Goal: Task Accomplishment & Management: Manage account settings

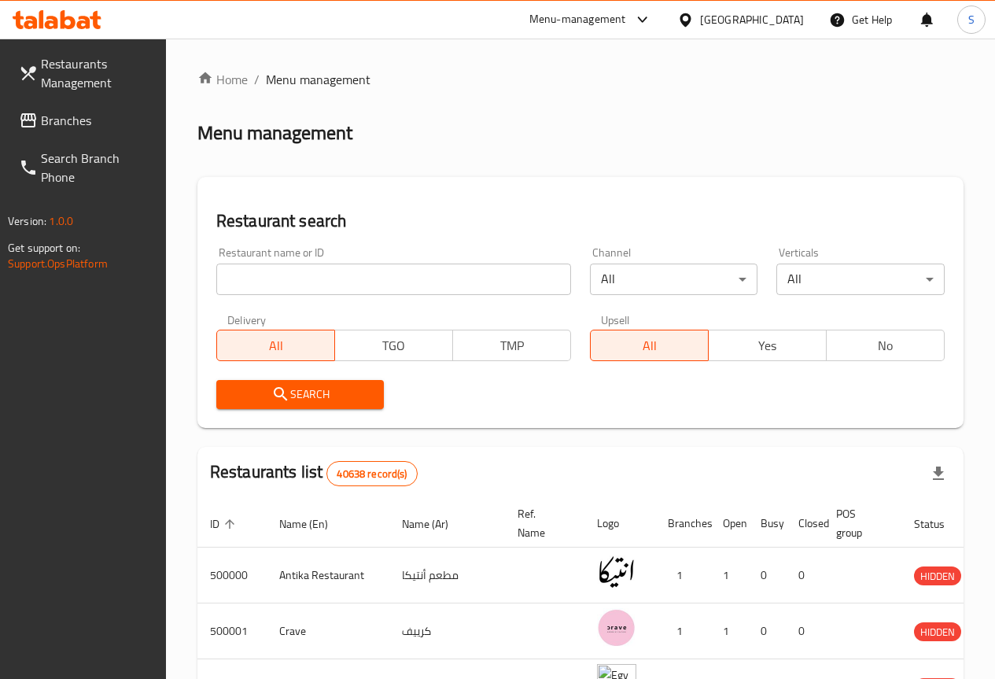
click at [70, 77] on span "Restaurants Management" at bounding box center [97, 73] width 112 height 38
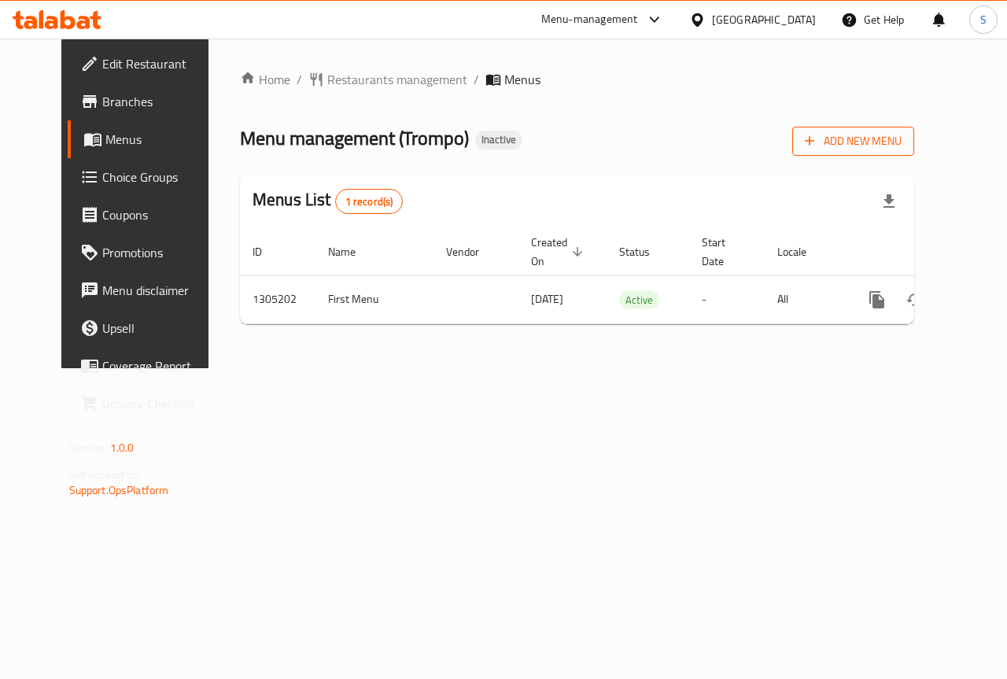
click at [895, 142] on span "Add New Menu" at bounding box center [853, 141] width 97 height 20
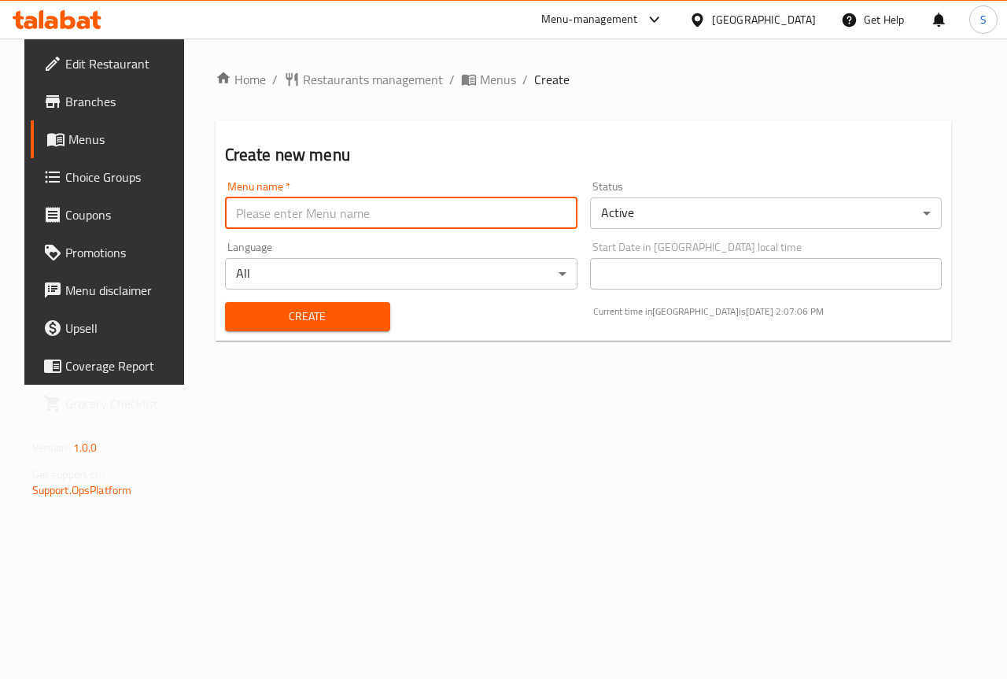
click at [369, 215] on input "text" at bounding box center [401, 212] width 352 height 31
click at [263, 216] on input "text" at bounding box center [401, 212] width 352 height 31
type input "ٍ"
type input "Second Menu"
click at [324, 323] on span "Create" at bounding box center [308, 317] width 140 height 20
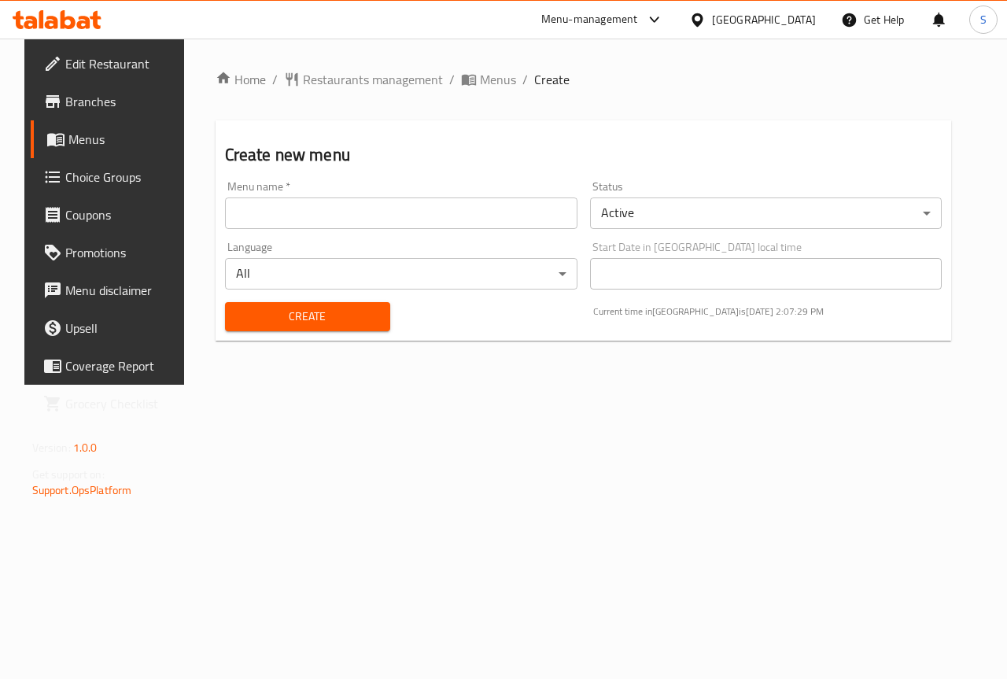
click at [68, 140] on span "Menus" at bounding box center [124, 139] width 112 height 19
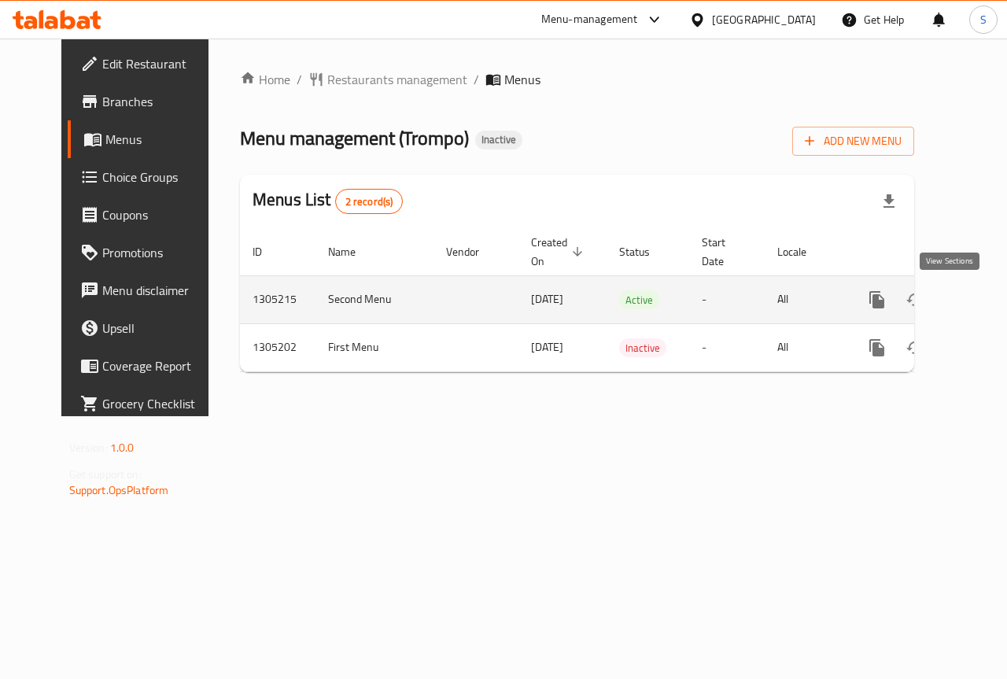
click at [981, 307] on icon "enhanced table" at bounding box center [990, 299] width 19 height 19
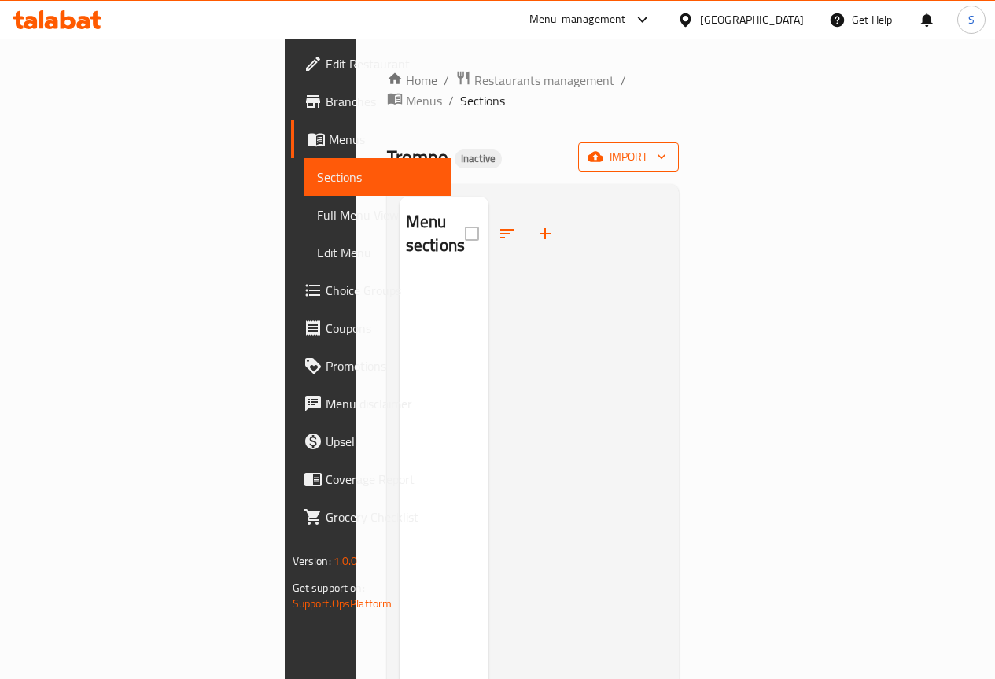
click at [603, 152] on icon "button" at bounding box center [596, 157] width 16 height 10
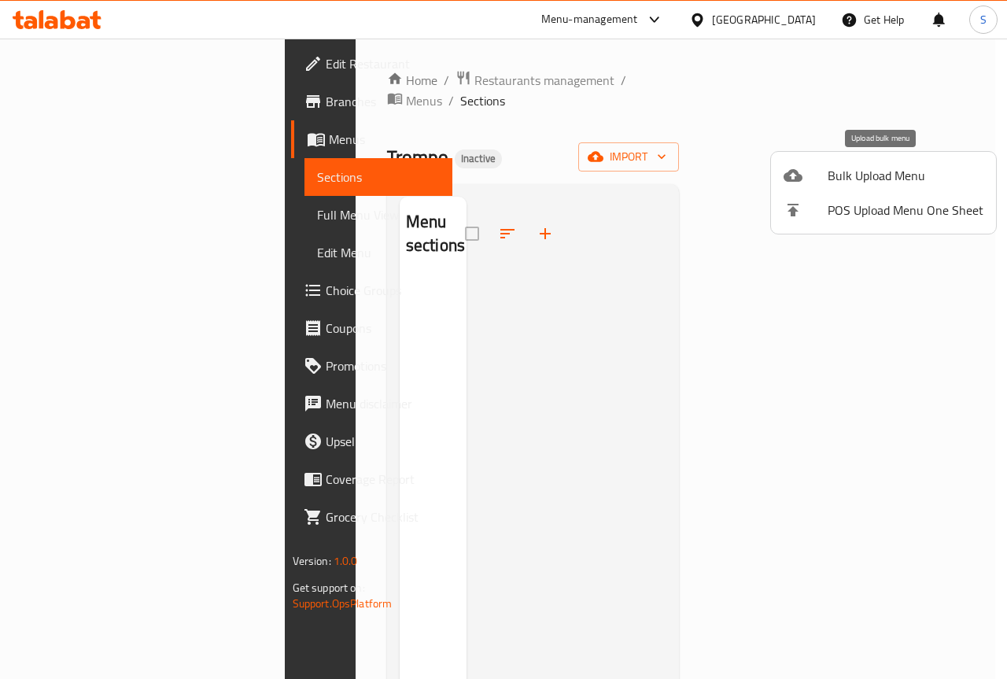
click at [846, 177] on span "Bulk Upload Menu" at bounding box center [906, 175] width 156 height 19
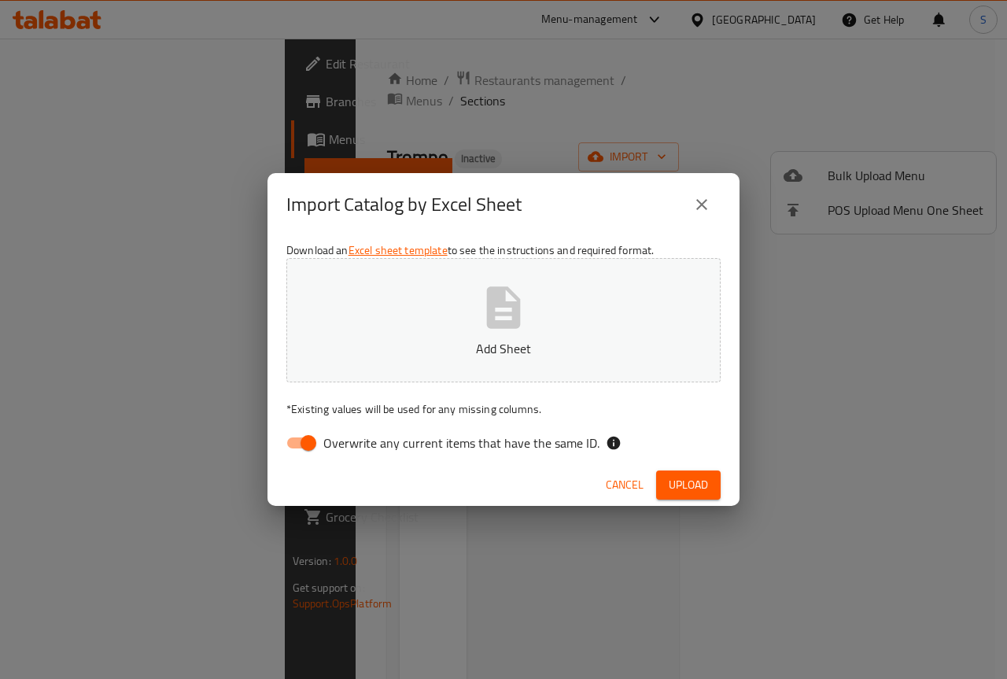
click at [312, 444] on input "Overwrite any current items that have the same ID." at bounding box center [309, 443] width 90 height 30
checkbox input "false"
click at [514, 319] on icon "button" at bounding box center [504, 307] width 34 height 42
click at [698, 486] on span "Upload" at bounding box center [688, 485] width 39 height 20
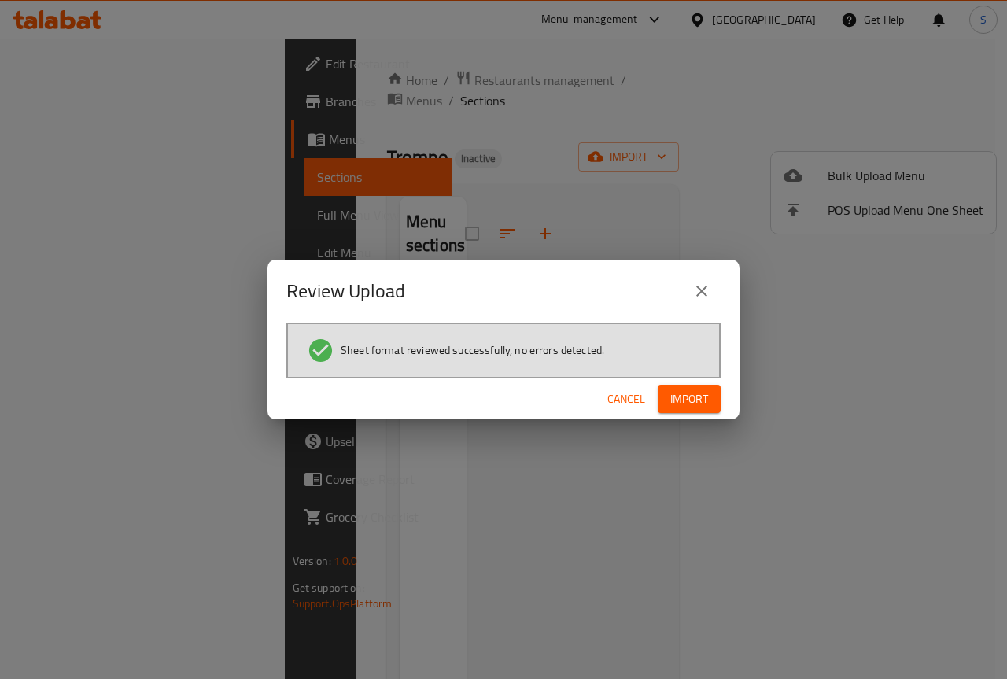
click at [693, 399] on span "Import" at bounding box center [689, 399] width 38 height 20
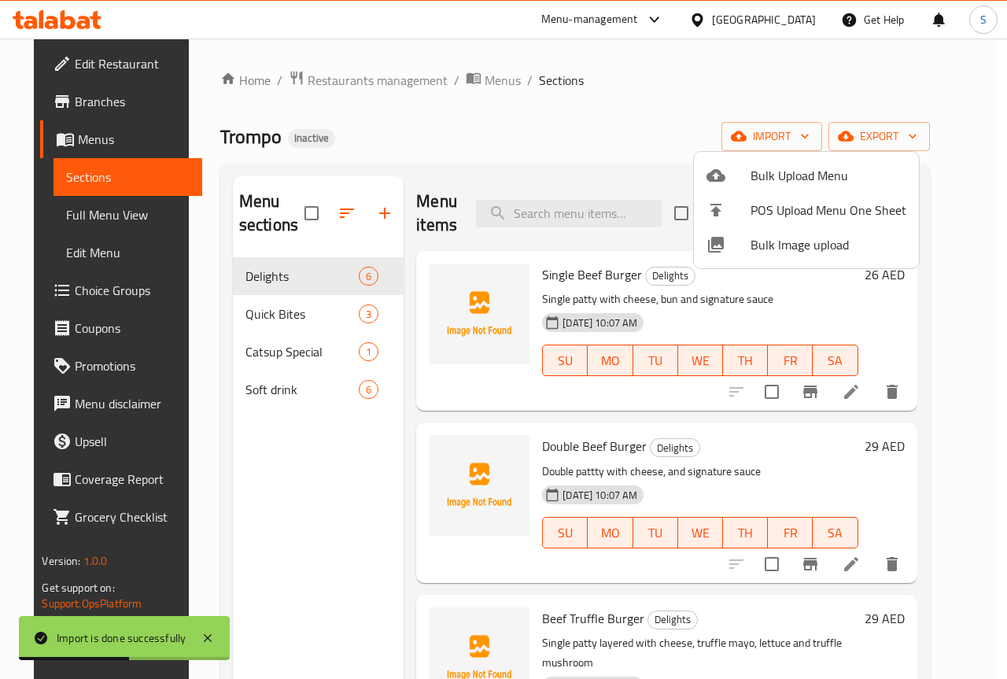
click at [634, 118] on div at bounding box center [503, 339] width 1007 height 679
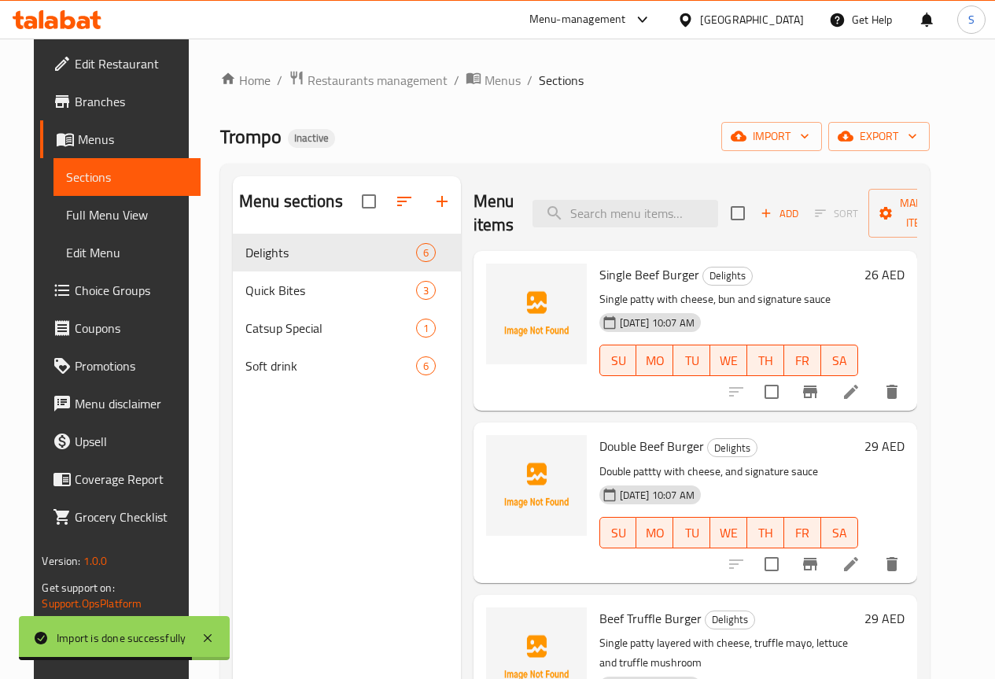
click at [72, 219] on span "Full Menu View" at bounding box center [126, 214] width 121 height 19
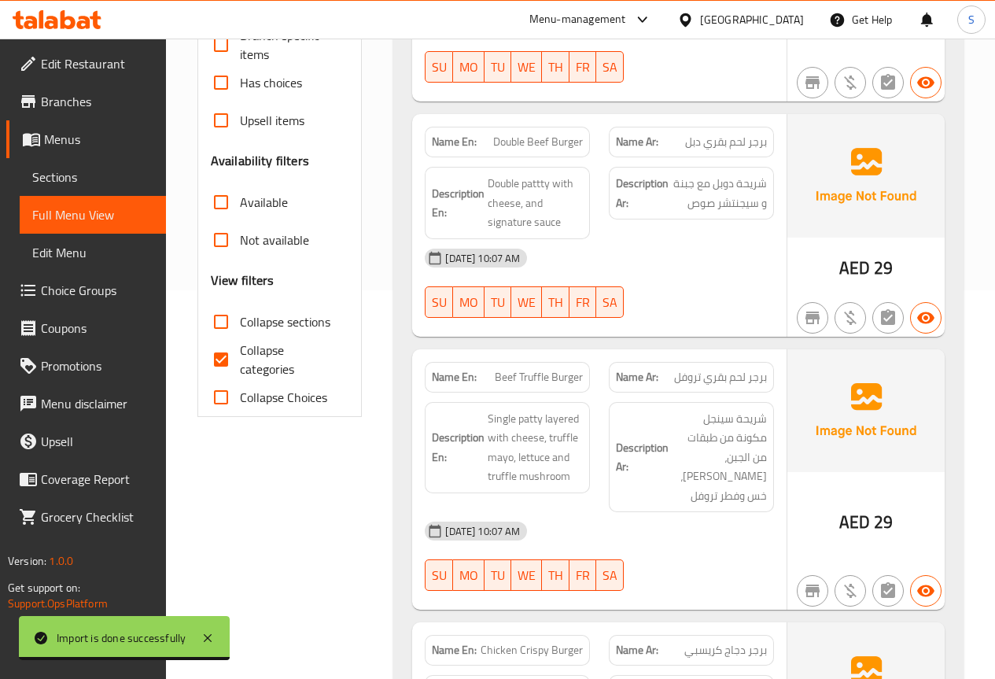
scroll to position [393, 0]
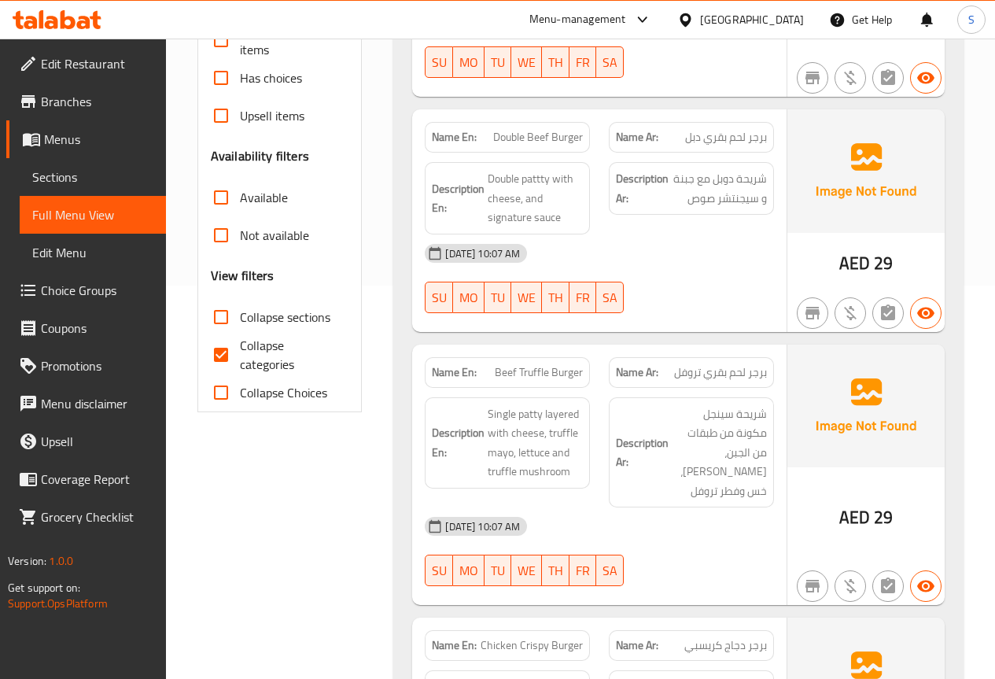
click at [223, 356] on input "Collapse categories" at bounding box center [221, 355] width 38 height 38
checkbox input "false"
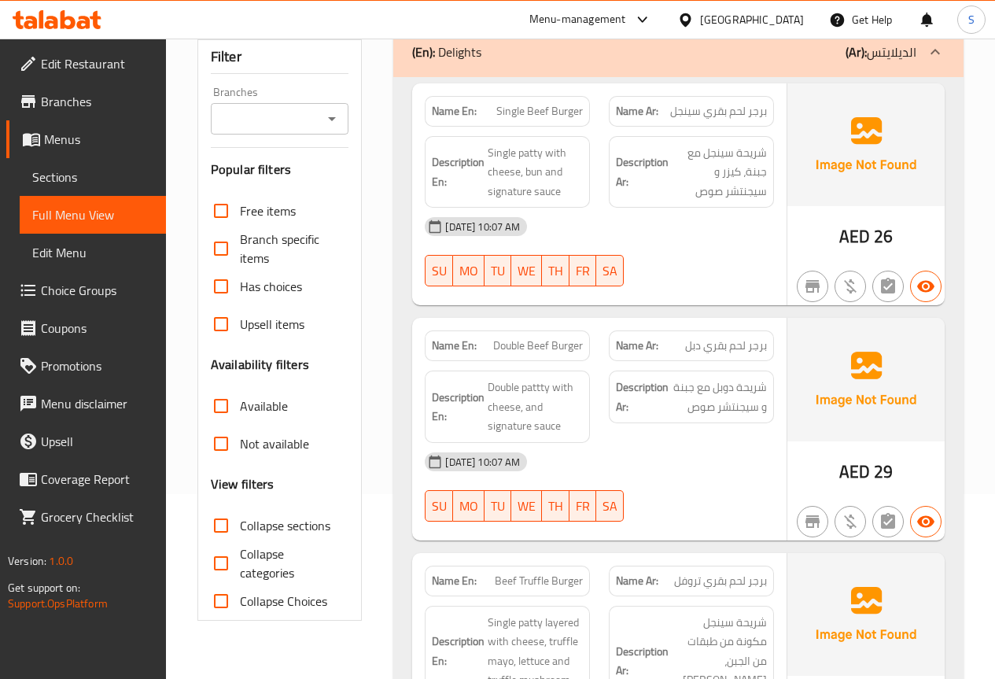
scroll to position [0, 0]
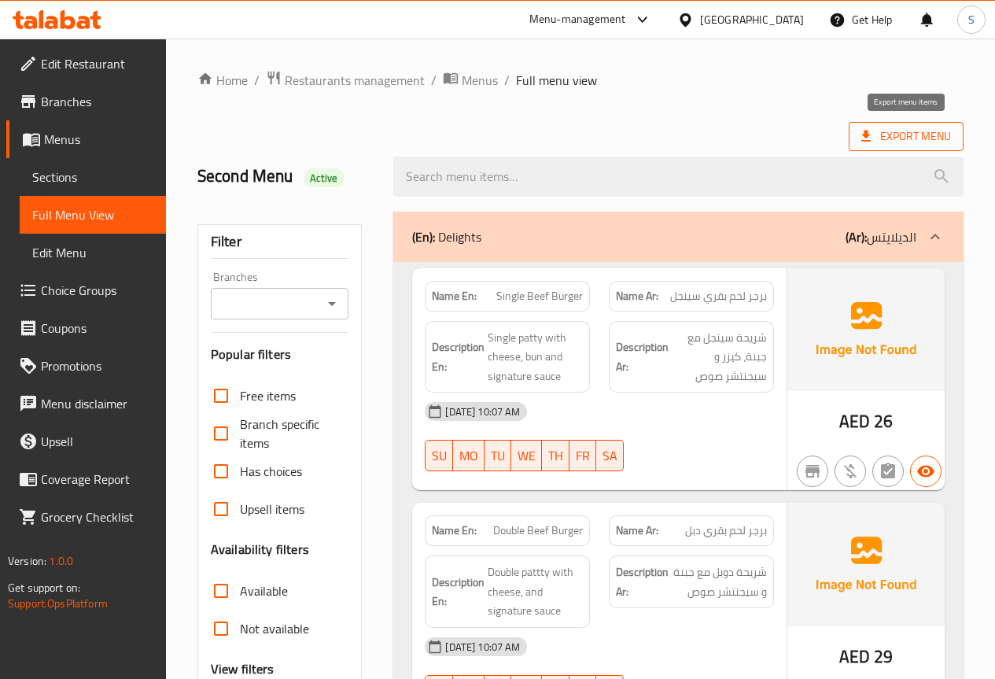
click at [902, 143] on span "Export Menu" at bounding box center [906, 137] width 90 height 20
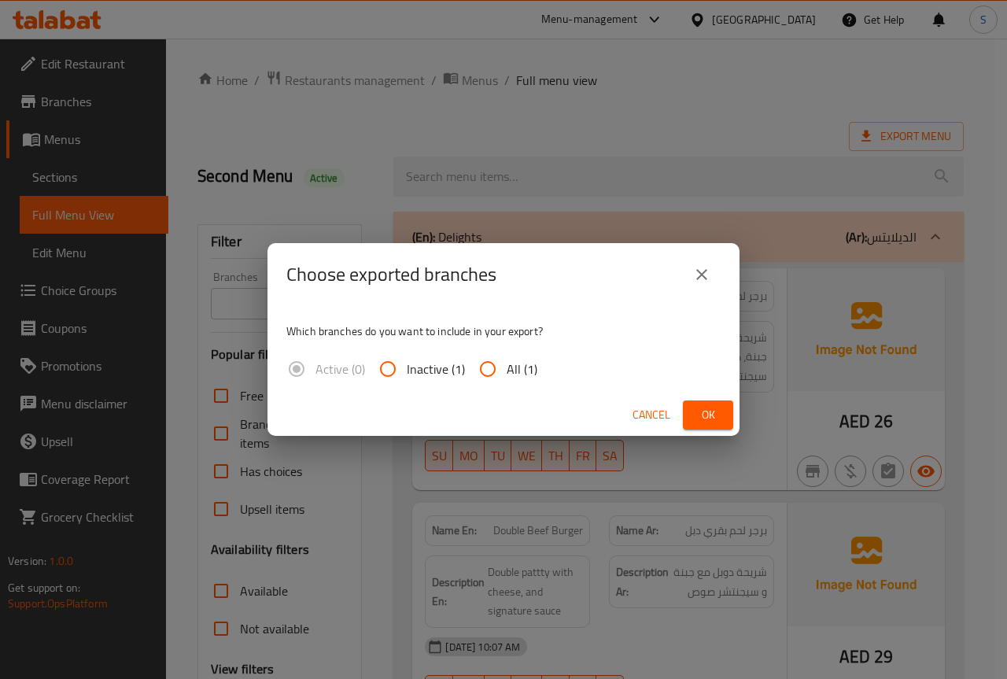
click at [483, 367] on input "All (1)" at bounding box center [488, 369] width 38 height 38
radio input "true"
click at [706, 422] on span "Ok" at bounding box center [707, 415] width 25 height 20
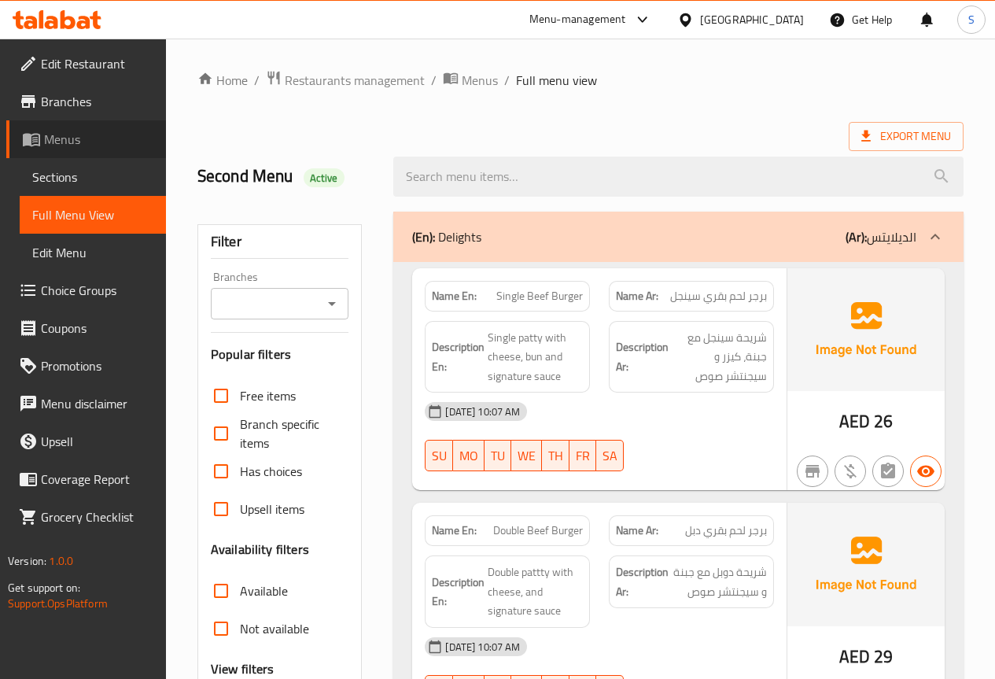
click at [60, 143] on span "Menus" at bounding box center [98, 139] width 109 height 19
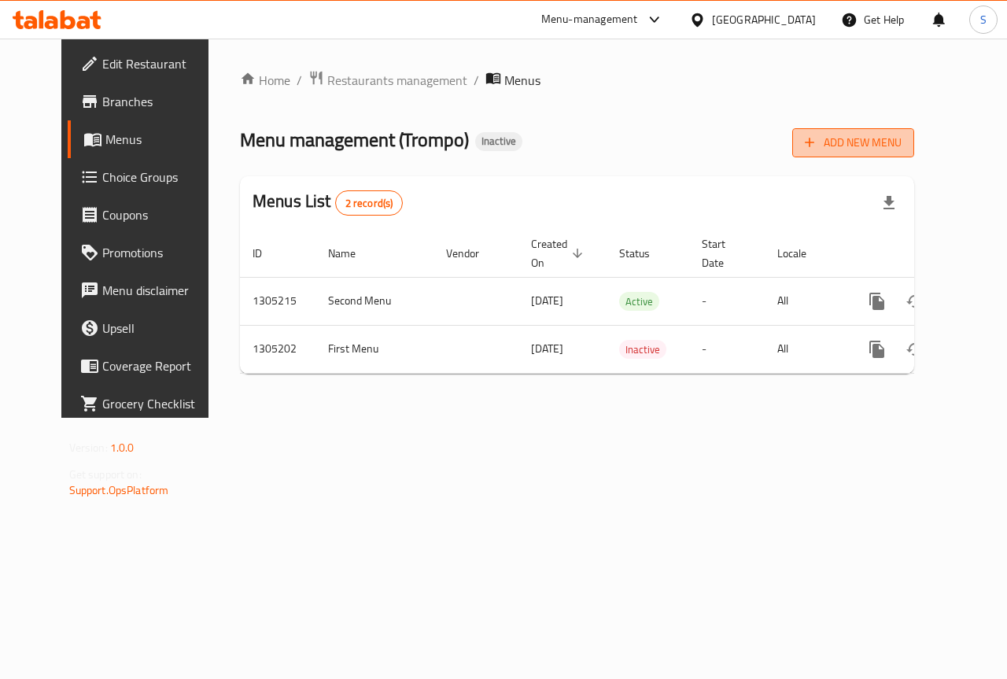
click at [898, 142] on span "Add New Menu" at bounding box center [853, 143] width 97 height 20
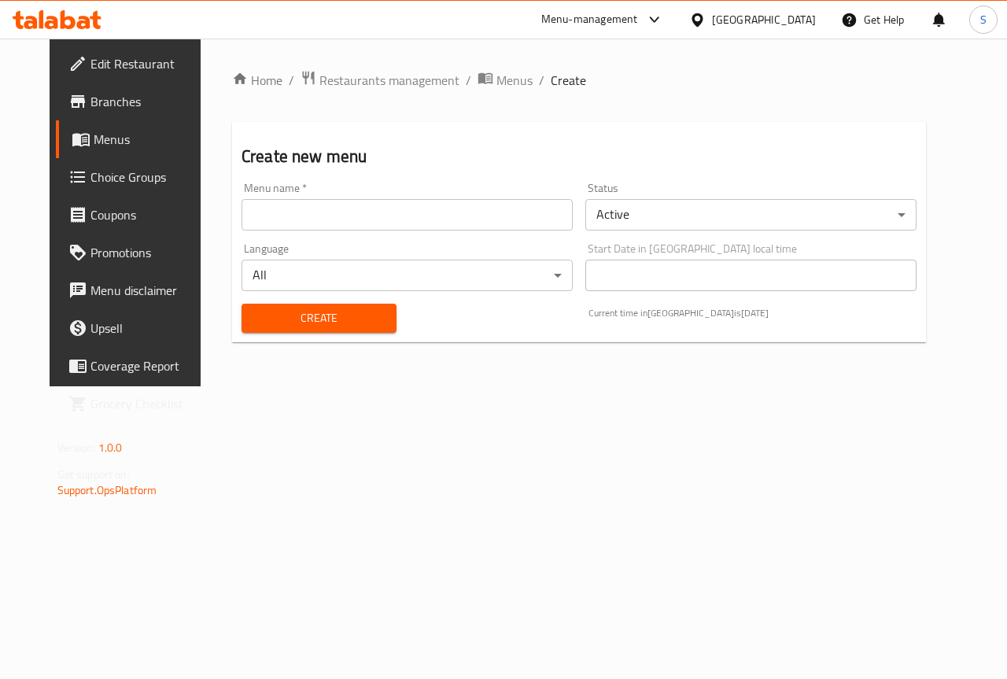
click at [318, 220] on input "text" at bounding box center [407, 214] width 331 height 31
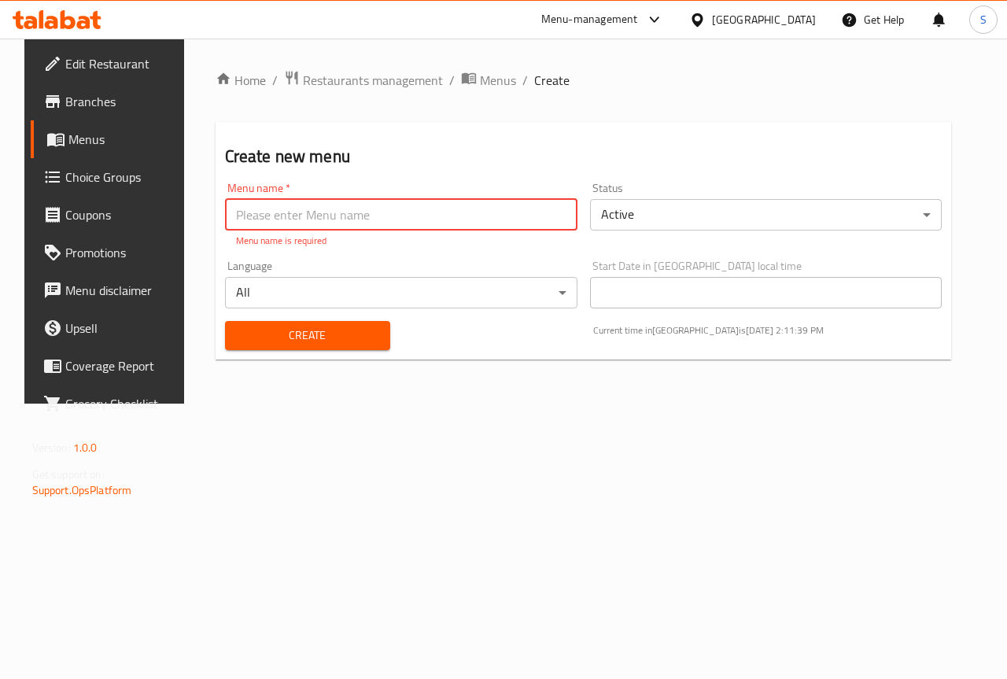
click at [241, 219] on input "text" at bounding box center [401, 214] width 352 height 31
paste input "Third Menu"
click at [225, 217] on input "Third Menu" at bounding box center [401, 214] width 352 height 31
type input "Third Menu"
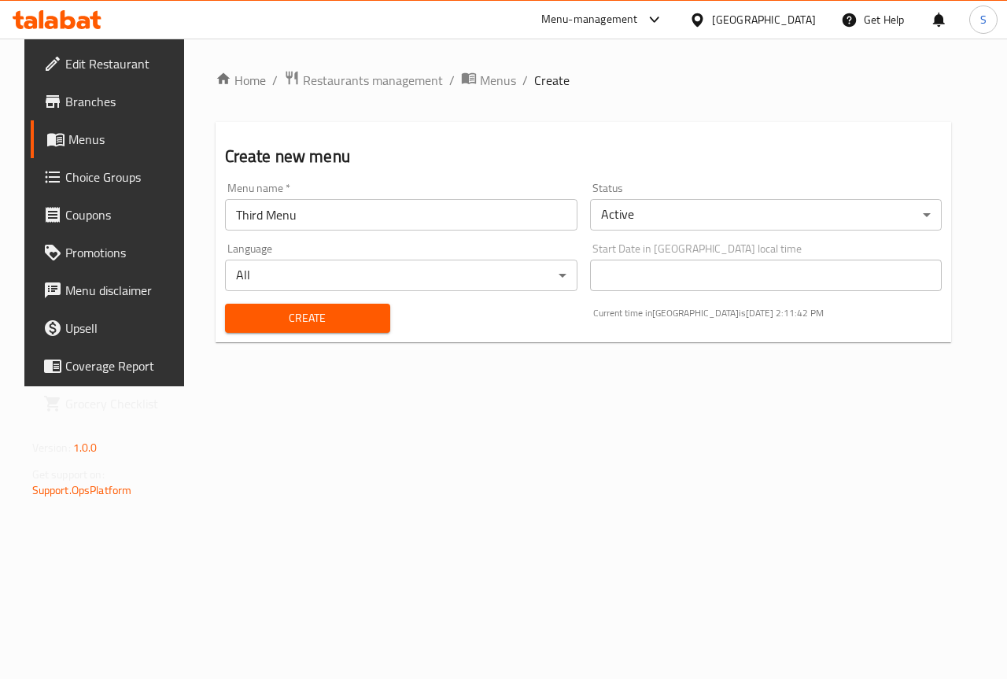
click at [293, 337] on div "Create" at bounding box center [308, 318] width 184 height 48
click at [328, 209] on input "Third Menu" at bounding box center [401, 214] width 352 height 31
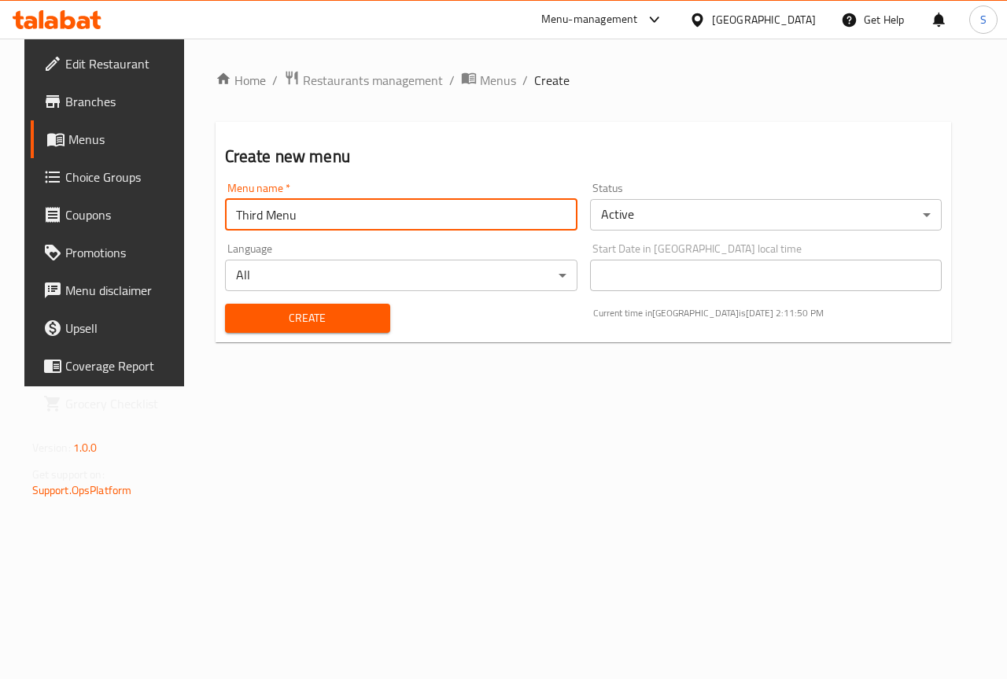
click at [328, 209] on input "Third Menu" at bounding box center [401, 214] width 352 height 31
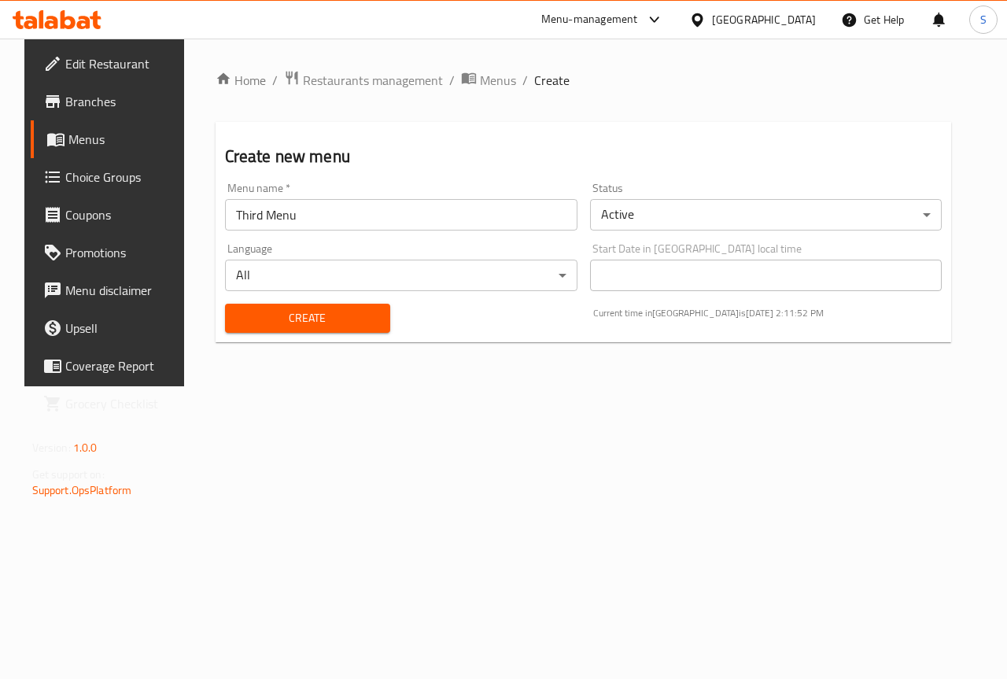
click at [339, 386] on div "Home / Restaurants management / Menus / Create Create new menu Menu name   * Th…" at bounding box center [583, 213] width 799 height 348
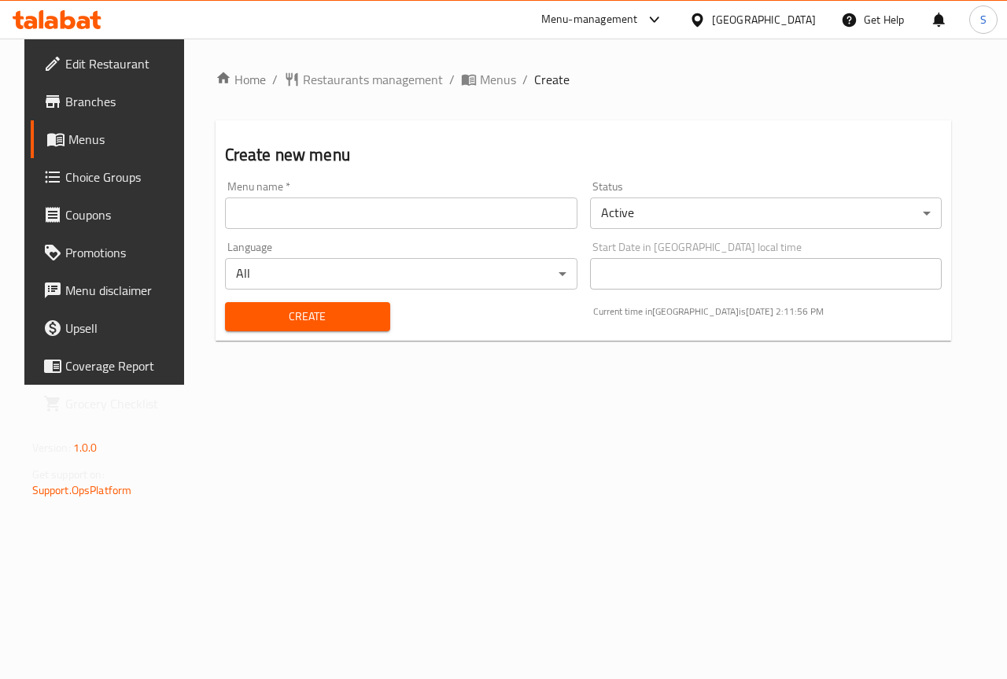
click at [68, 145] on span "Menus" at bounding box center [124, 139] width 112 height 19
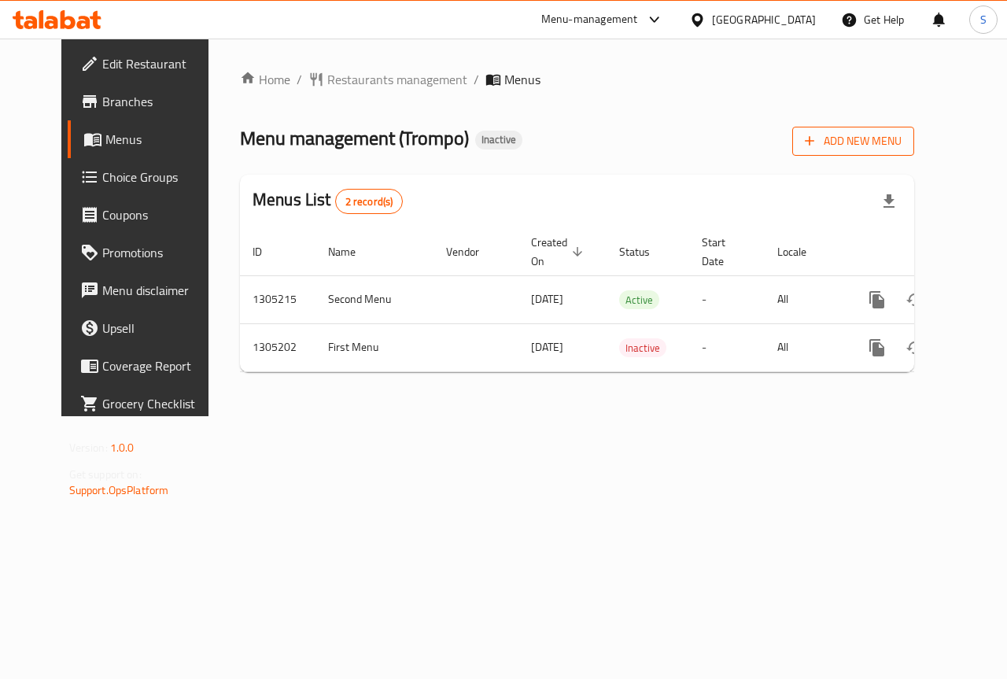
click at [902, 140] on span "Add New Menu" at bounding box center [853, 141] width 97 height 20
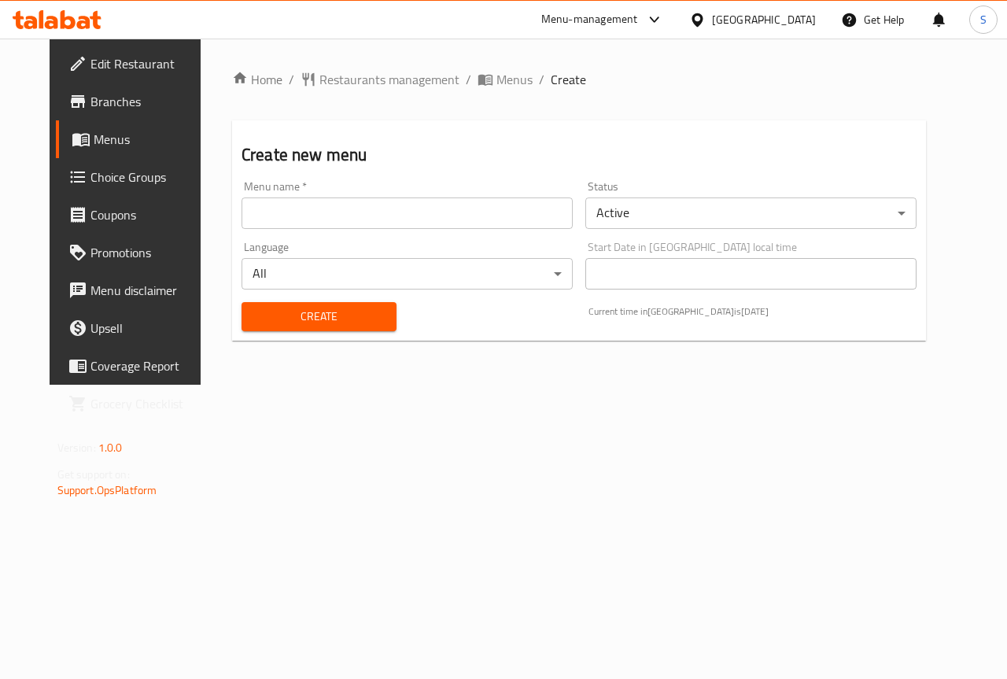
click at [301, 218] on input "text" at bounding box center [407, 212] width 331 height 31
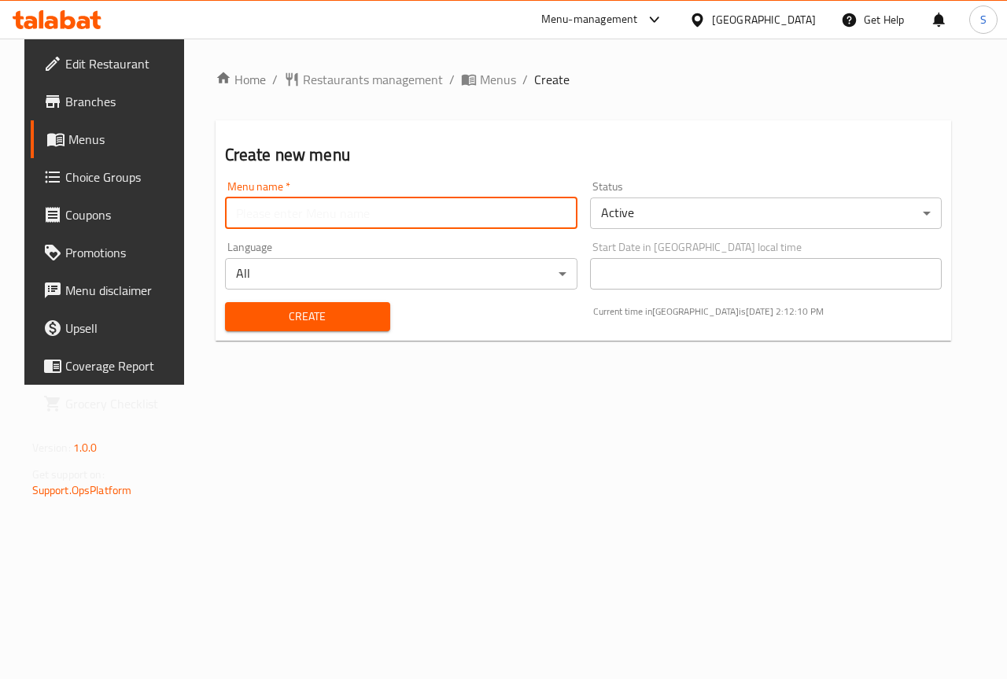
paste input "Third Menu"
type input "Third Menu"
click at [304, 312] on span "Create" at bounding box center [308, 317] width 140 height 20
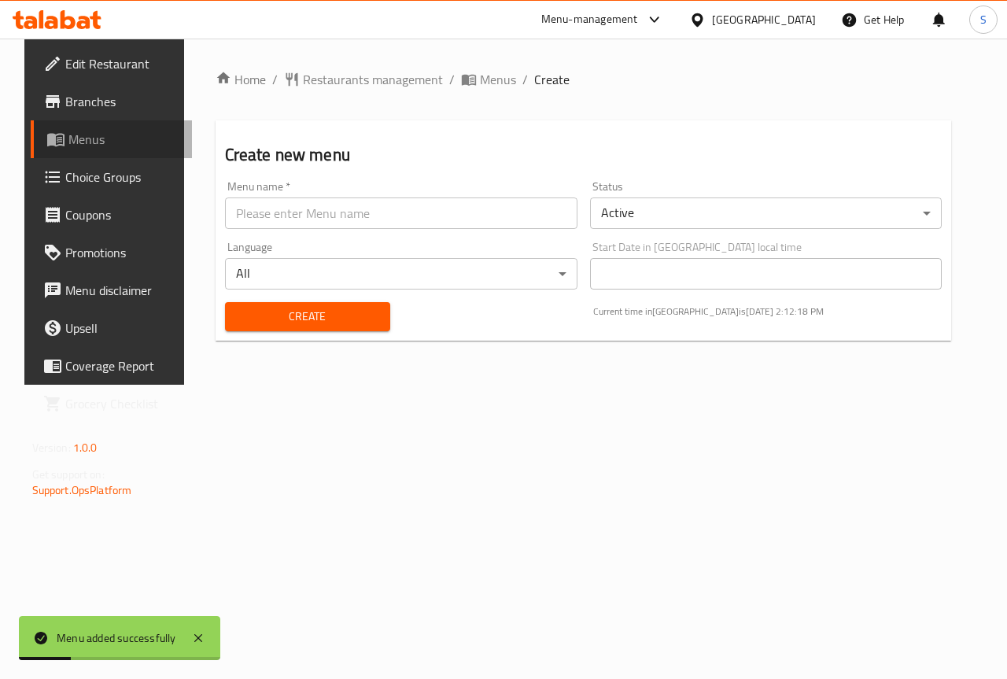
click at [68, 141] on span "Menus" at bounding box center [124, 139] width 112 height 19
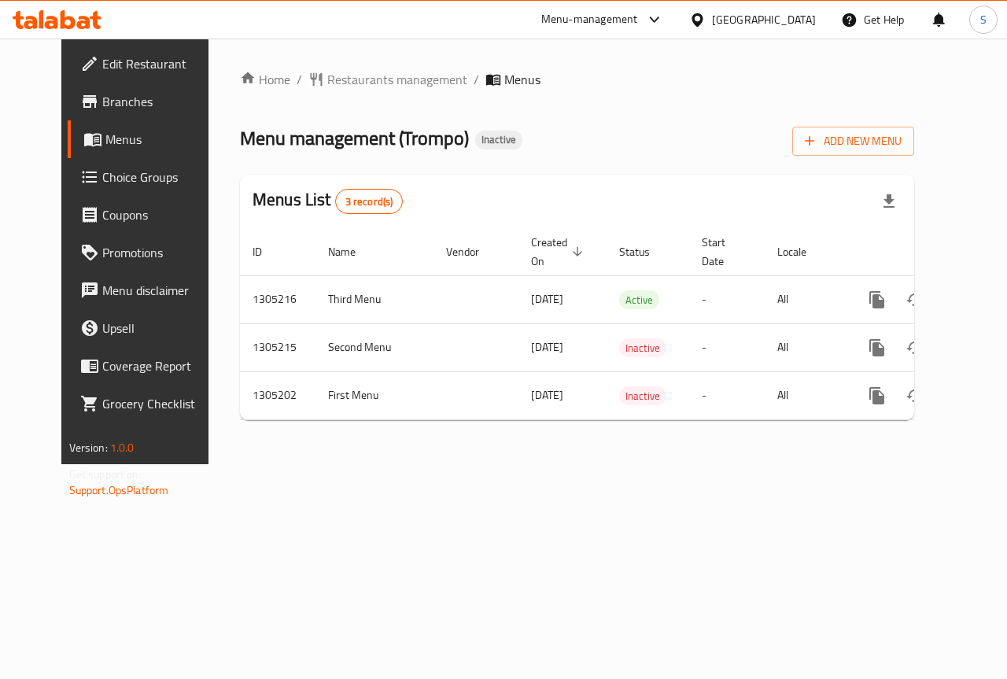
click at [756, 464] on div "Home / Restaurants management / Menus Menu management ( Trompo ) Inactive Add N…" at bounding box center [576, 252] width 737 height 426
